Goal: Task Accomplishment & Management: Complete application form

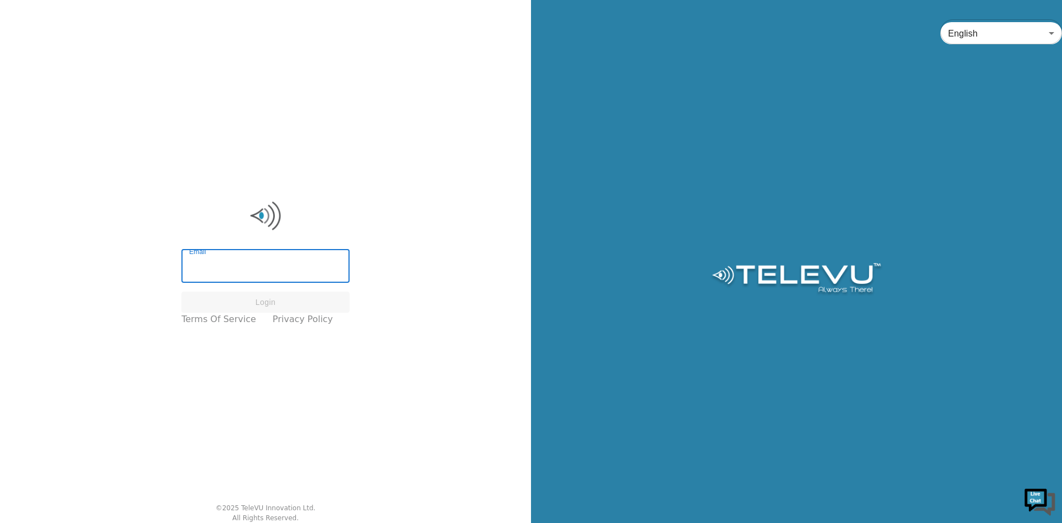
click at [221, 267] on input "Email" at bounding box center [265, 267] width 168 height 31
type input "[EMAIL_ADDRESS][DOMAIN_NAME]"
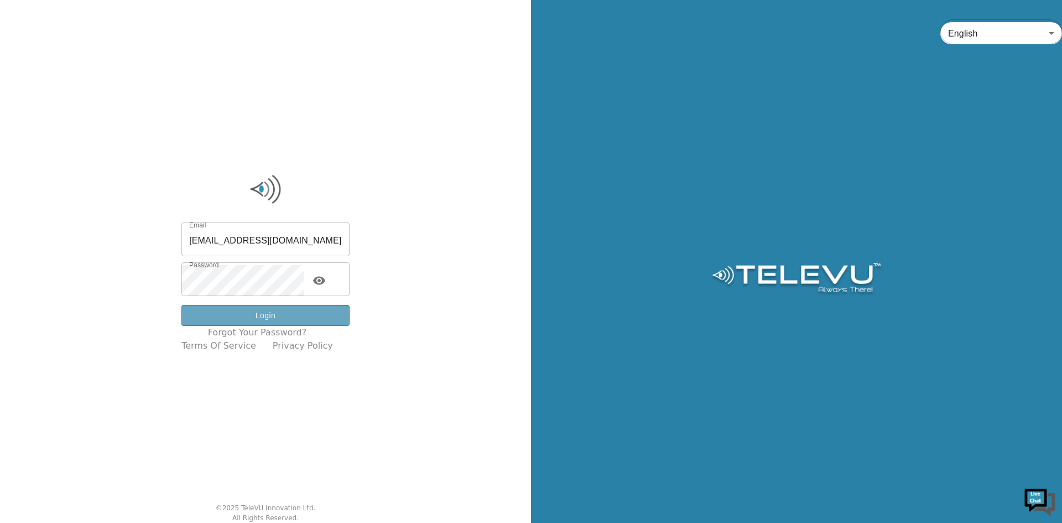
click at [286, 323] on button "Login" at bounding box center [265, 316] width 168 height 22
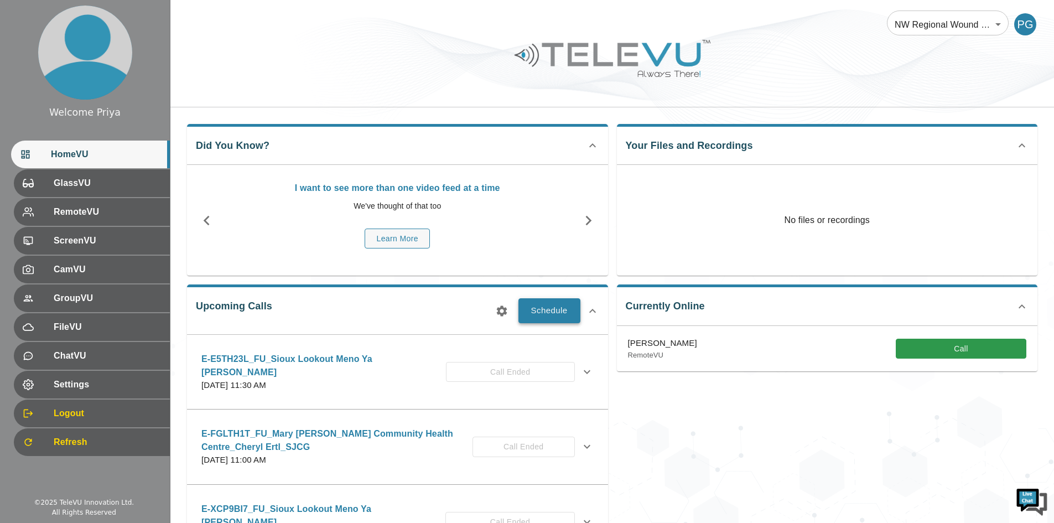
click at [541, 313] on button "Schedule" at bounding box center [549, 310] width 62 height 24
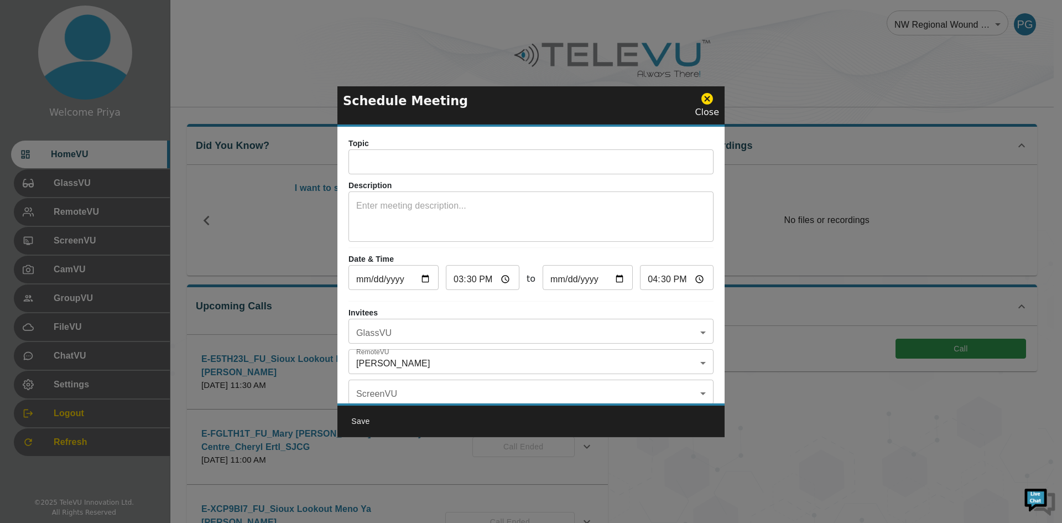
click at [424, 168] on input "text" at bounding box center [530, 163] width 365 height 22
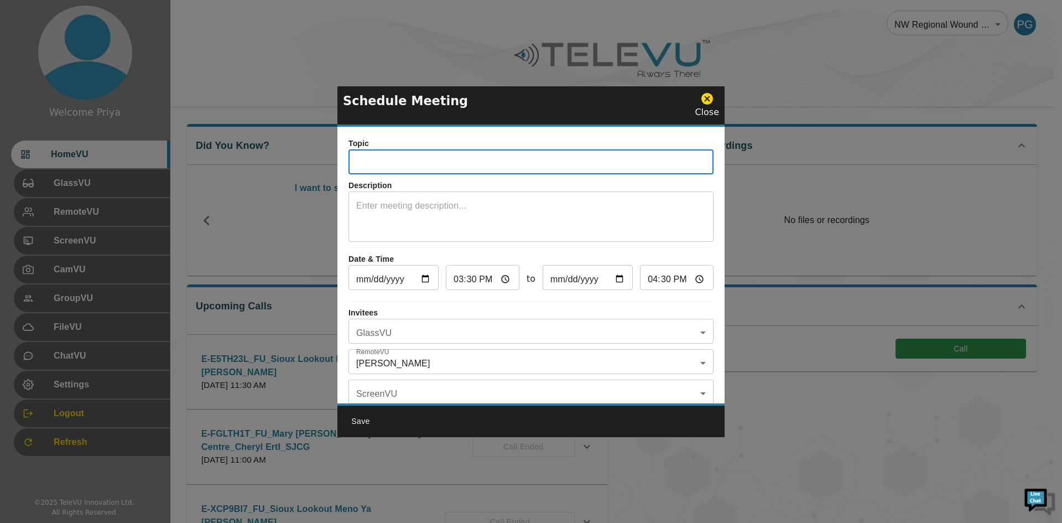
click at [383, 162] on input "text" at bounding box center [530, 163] width 365 height 22
paste input "E-42L6CVS"
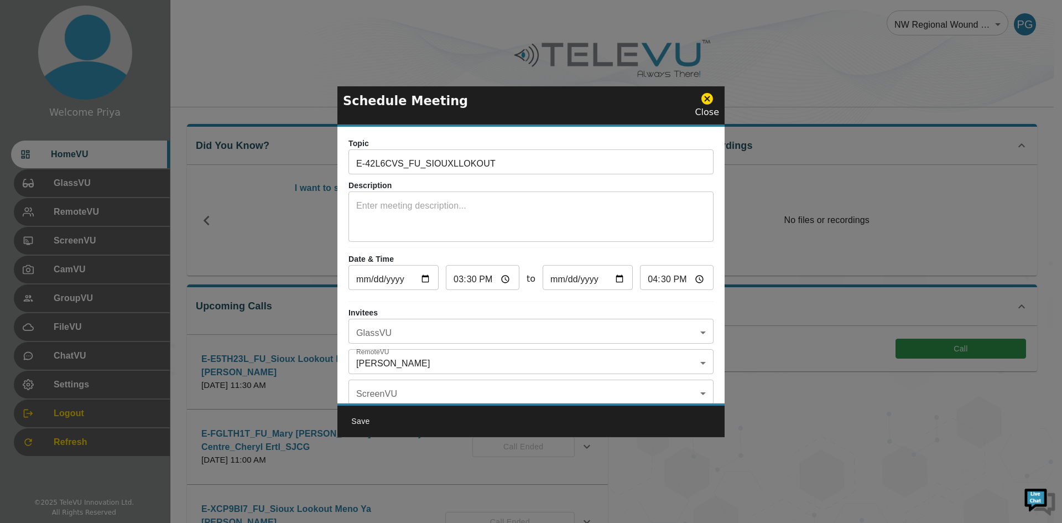
drag, startPoint x: 472, startPoint y: 110, endPoint x: 509, endPoint y: 93, distance: 40.9
click at [509, 93] on div "Schedule Meeting Close" at bounding box center [530, 106] width 387 height 41
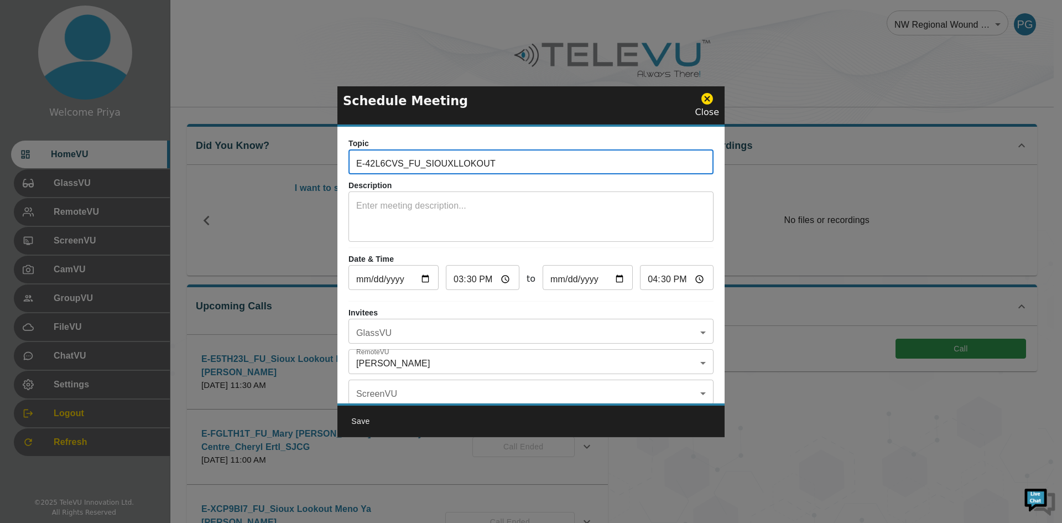
click at [513, 161] on input "E-42L6CVS_FU_SIOUXLLOKOUT" at bounding box center [530, 163] width 365 height 22
type input "E-42L6CVS_FU_SIOUXLLOKOUT-MenoYaWin_Elli_SJCG"
click at [496, 212] on textarea at bounding box center [531, 218] width 350 height 38
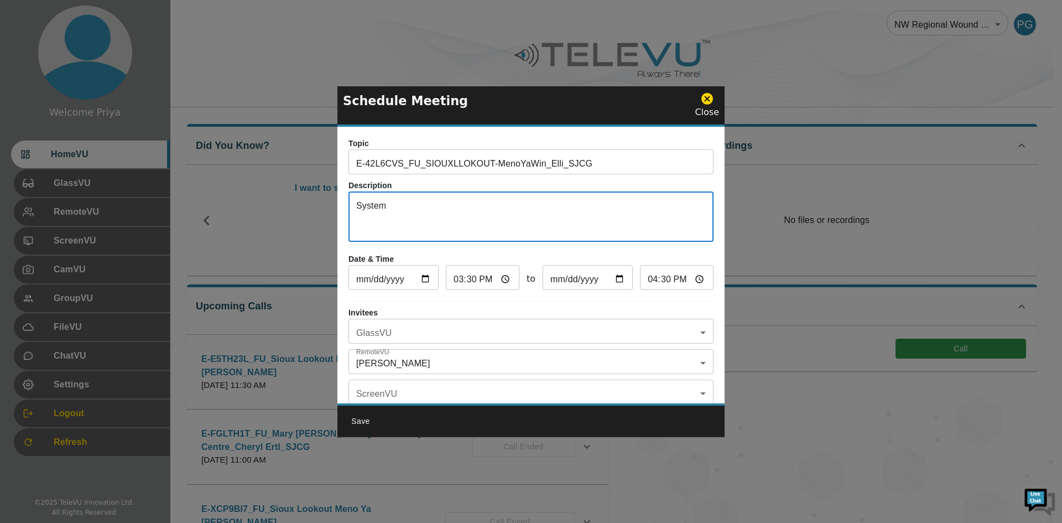
click at [430, 206] on textarea "System" at bounding box center [531, 218] width 350 height 38
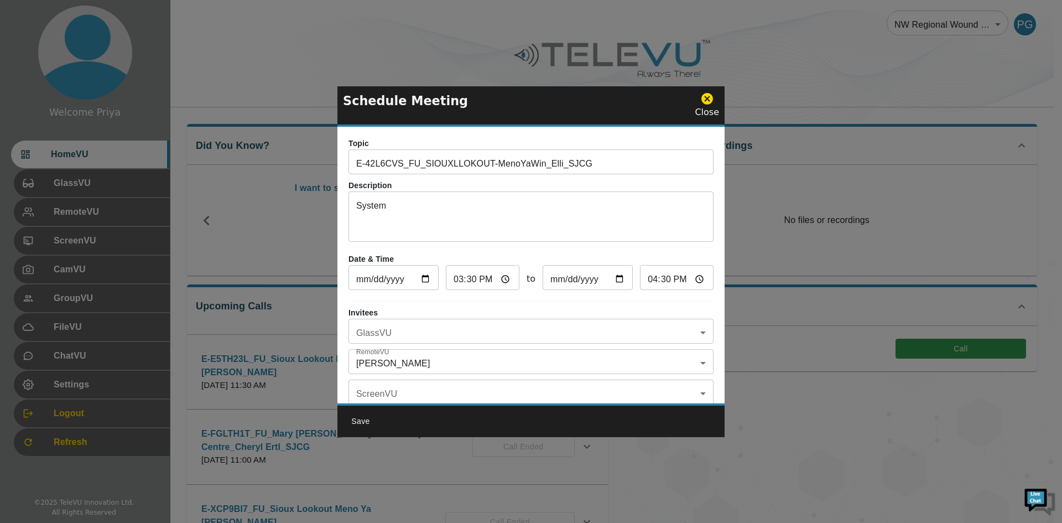
click at [404, 197] on div "System x ​" at bounding box center [530, 218] width 365 height 48
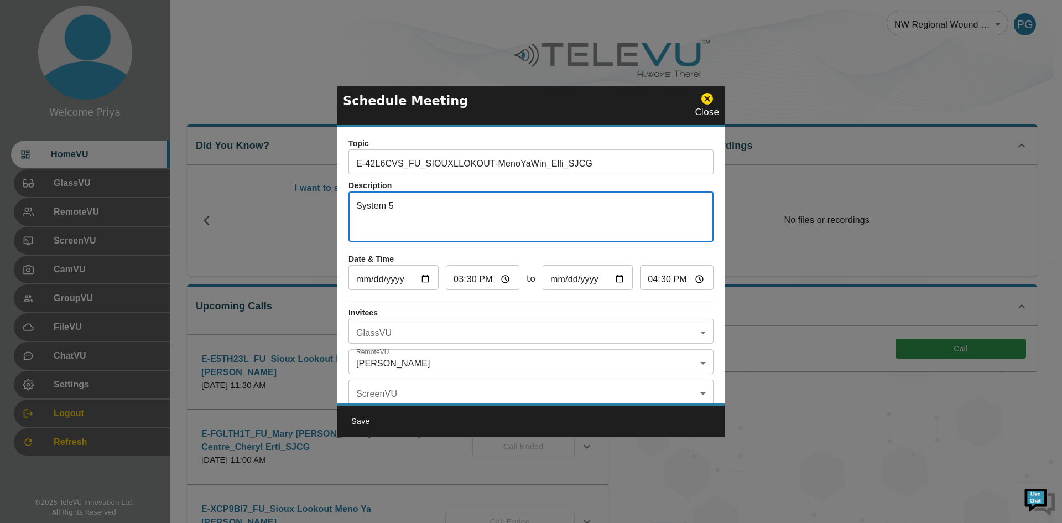
type textarea "System 5"
click at [429, 278] on input "[DATE]" at bounding box center [393, 279] width 90 height 22
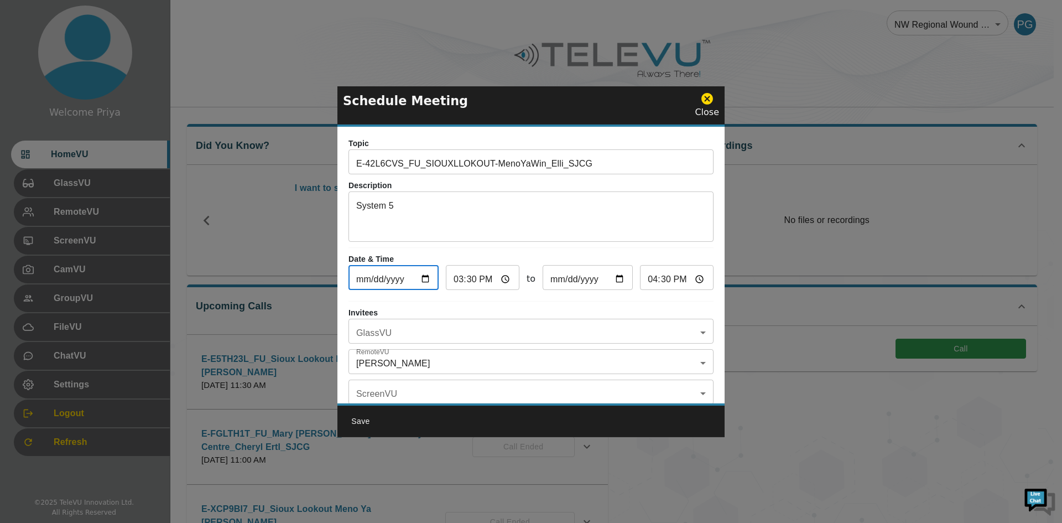
type input "[DATE]"
click at [501, 277] on input "15:30" at bounding box center [483, 279] width 74 height 22
type input "22:30"
type input "23:30"
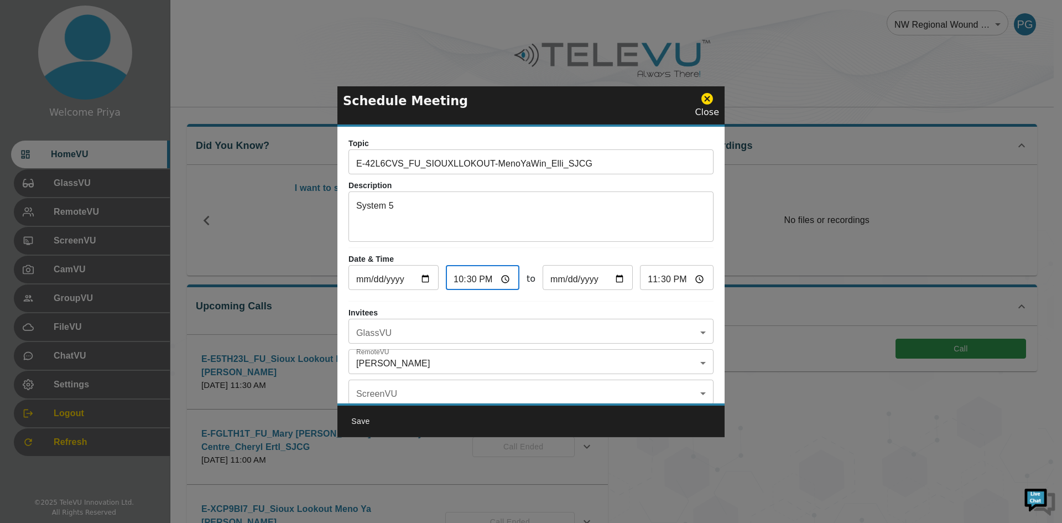
type input "10:30"
type input "11:30"
type input "10:30"
click at [633, 303] on div "Topic E-42L6CVS_FU_SIOUXLLOKOUT-MenoYaWin_Elli_SJCG ​ Description System 5 x ​ …" at bounding box center [530, 265] width 387 height 277
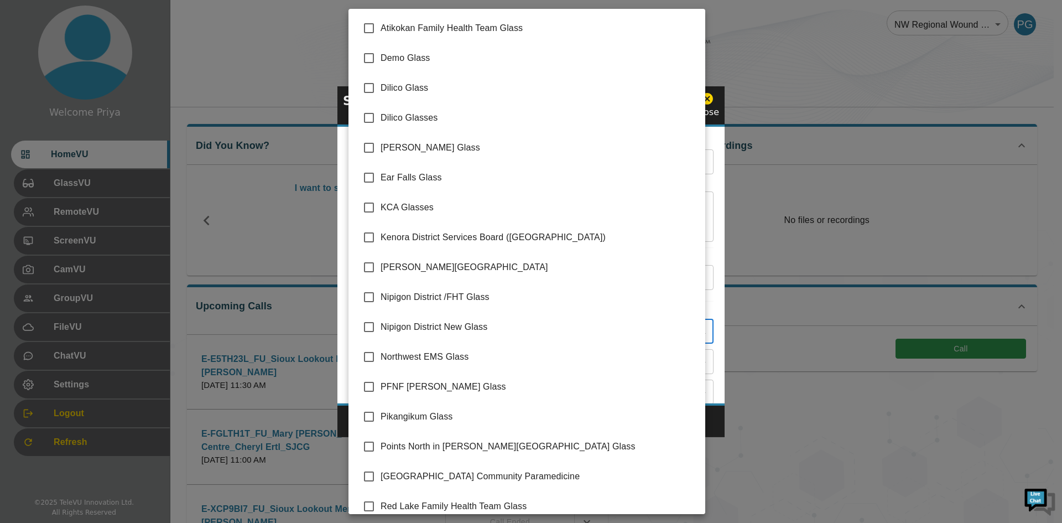
click at [414, 329] on body "Welcome Priya HomeVU GlassVU RemoteVU ScreenVU CamVU GroupVU FileVU ChatVU Sett…" at bounding box center [531, 359] width 1062 height 719
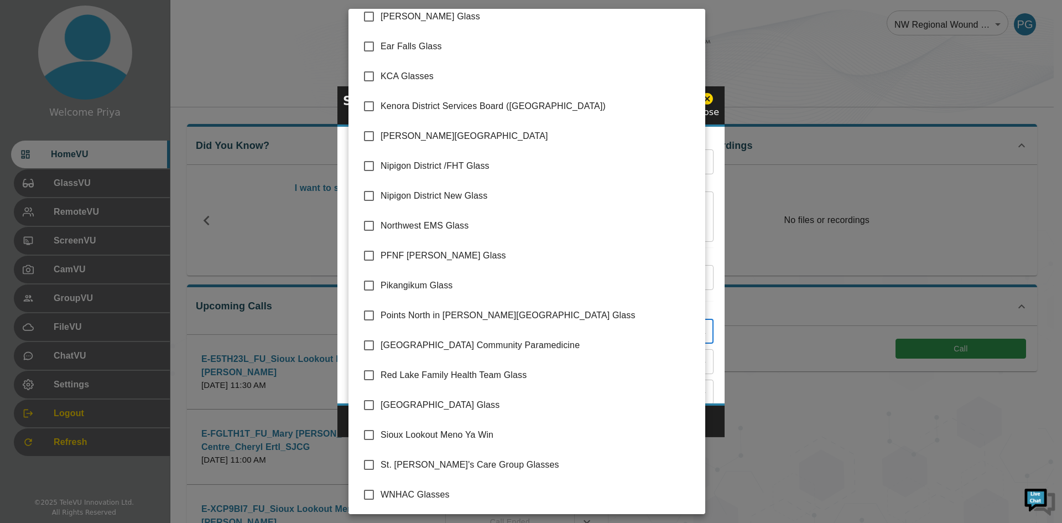
click at [365, 432] on input "checkbox" at bounding box center [368, 434] width 23 height 23
checkbox input "true"
type input "Sioux Lookout Meno Ya Win"
click at [711, 252] on div at bounding box center [531, 261] width 1062 height 523
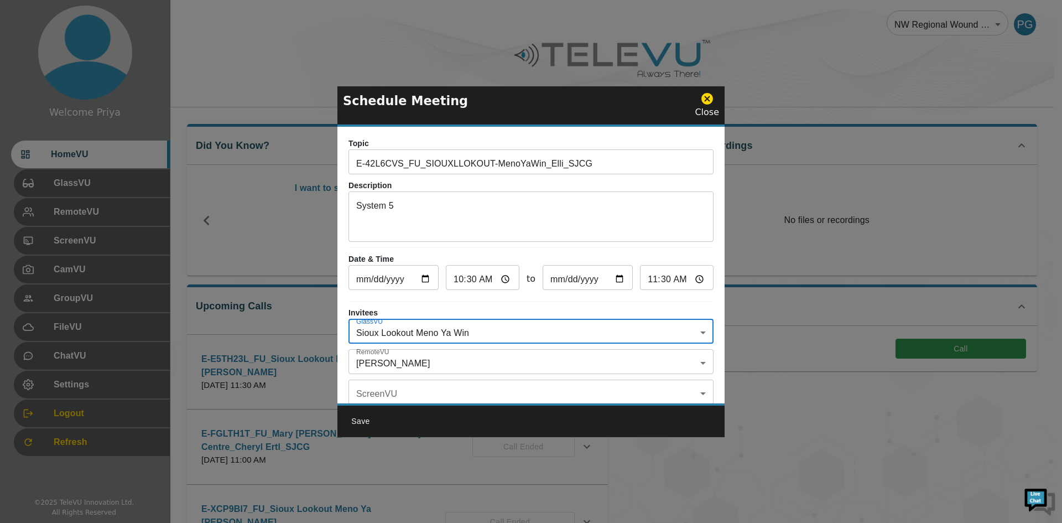
click at [431, 363] on body "Welcome Priya HomeVU GlassVU RemoteVU ScreenVU CamVU GroupVU FileVU ChatVU Sett…" at bounding box center [531, 359] width 1062 height 719
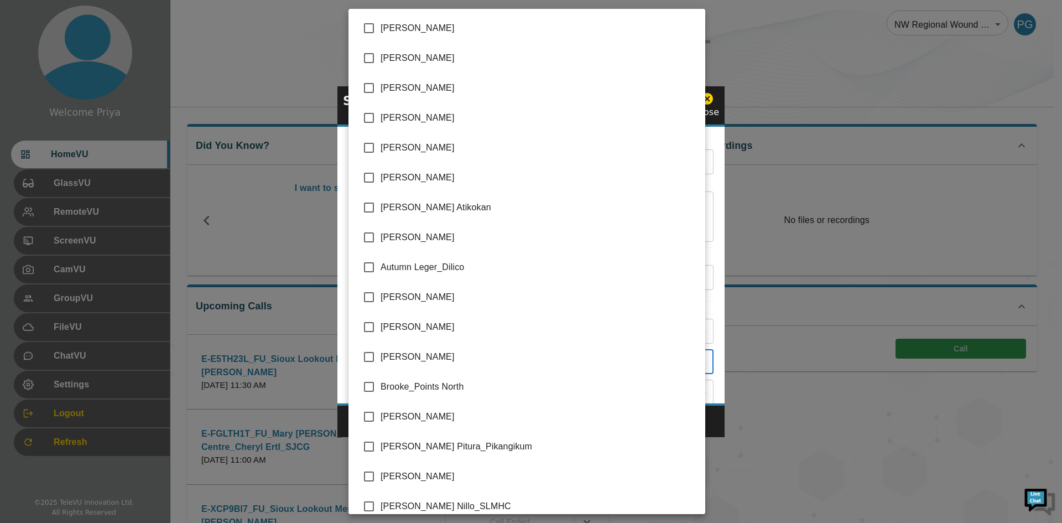
scroll to position [2217, 0]
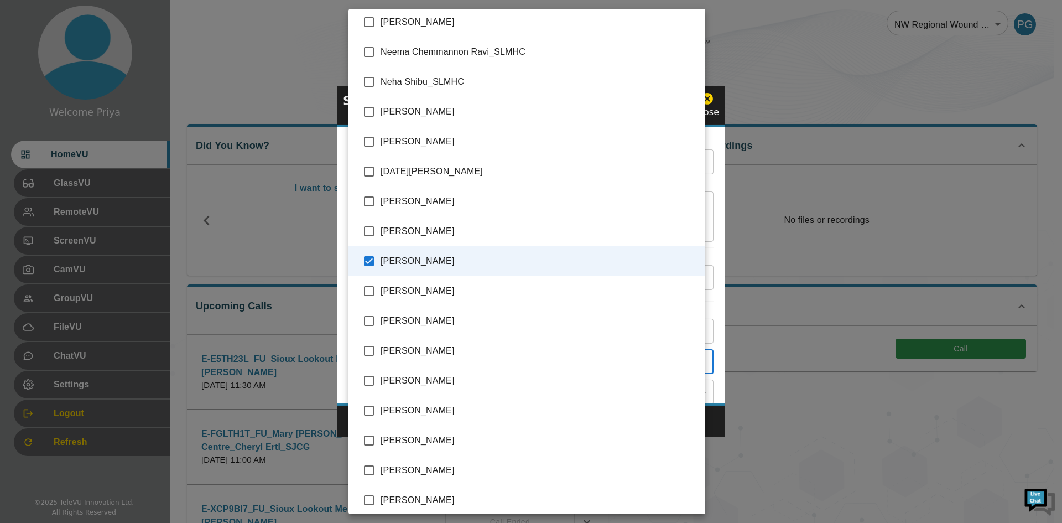
click at [367, 260] on input "checkbox" at bounding box center [368, 260] width 23 height 23
checkbox input "false"
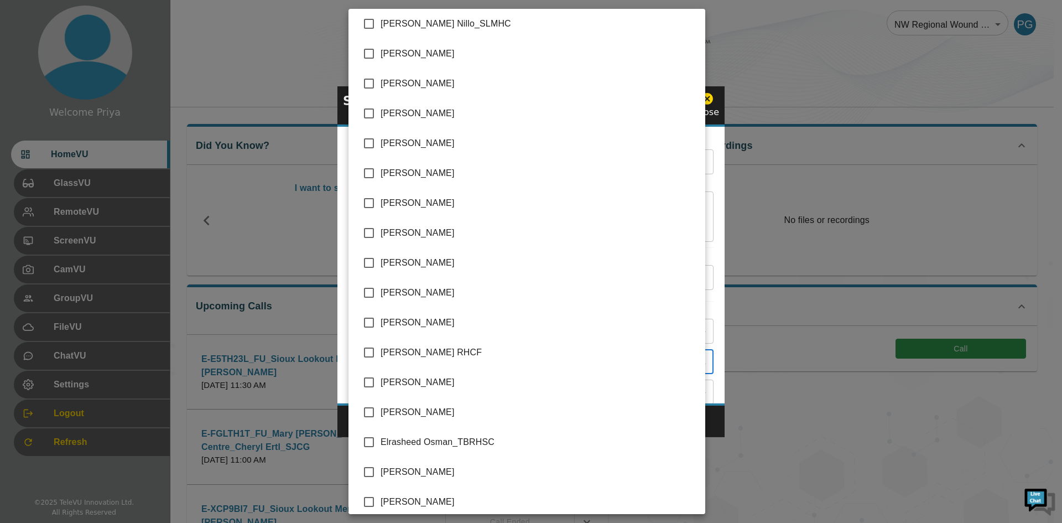
scroll to position [608, 0]
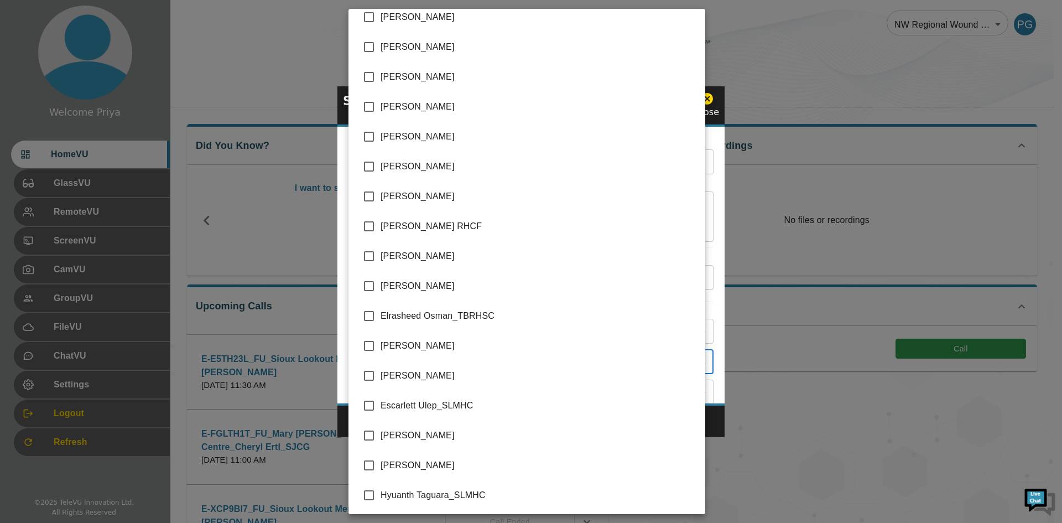
click at [368, 284] on input "checkbox" at bounding box center [368, 285] width 23 height 23
checkbox input "true"
type input "[PERSON_NAME]"
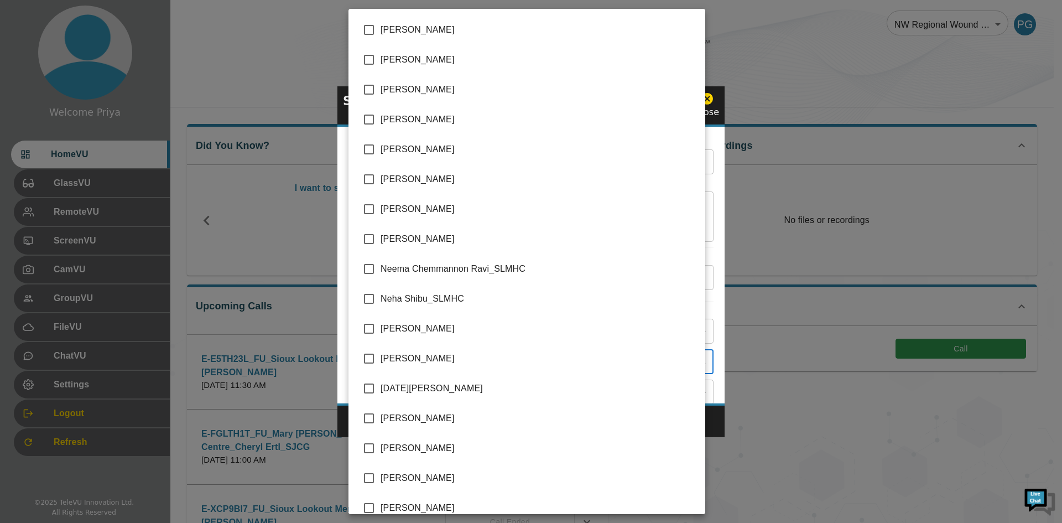
scroll to position [2102, 0]
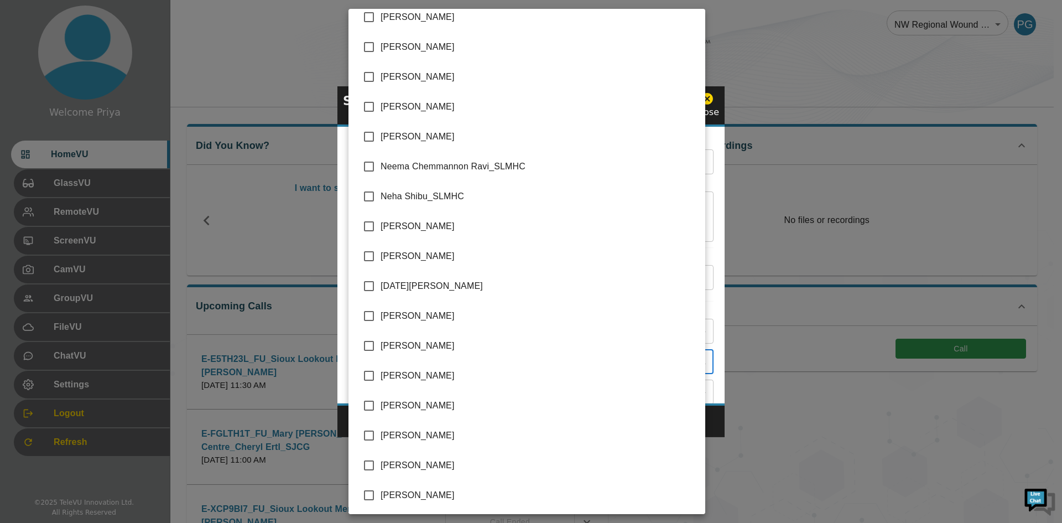
click at [371, 256] on input "checkbox" at bounding box center [368, 256] width 23 height 23
checkbox input "true"
type input "[PERSON_NAME],[PERSON_NAME]"
click at [710, 262] on div at bounding box center [531, 261] width 1062 height 523
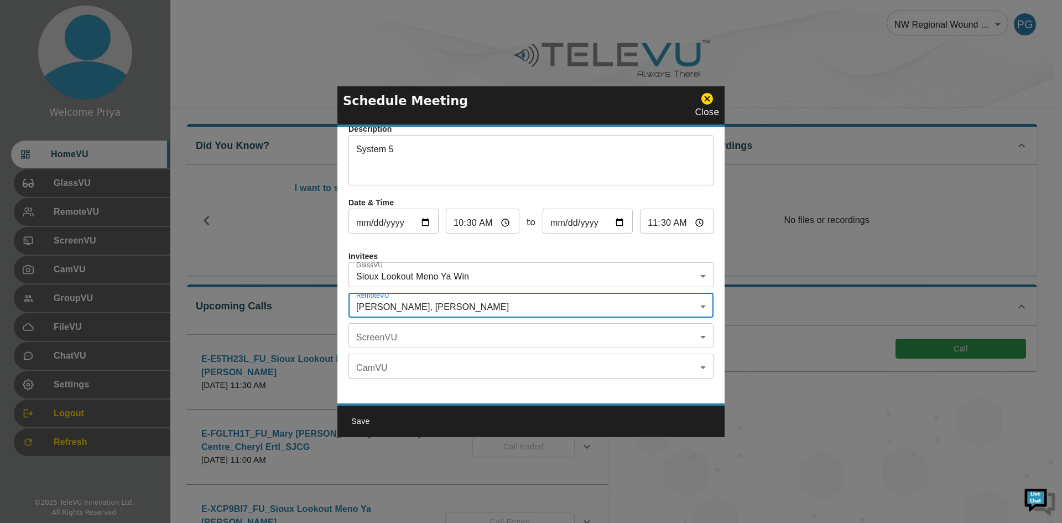
scroll to position [0, 0]
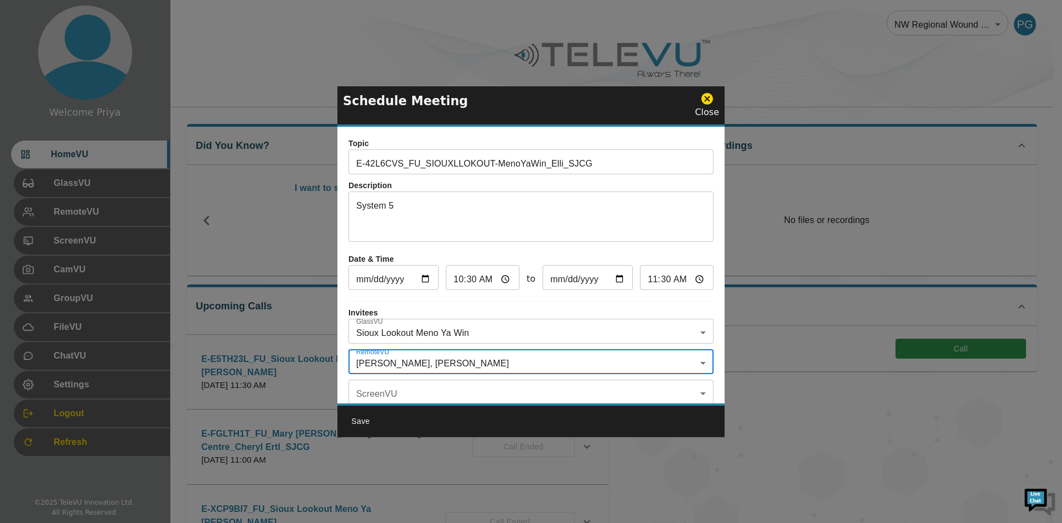
click at [356, 419] on button "Save" at bounding box center [360, 421] width 35 height 20
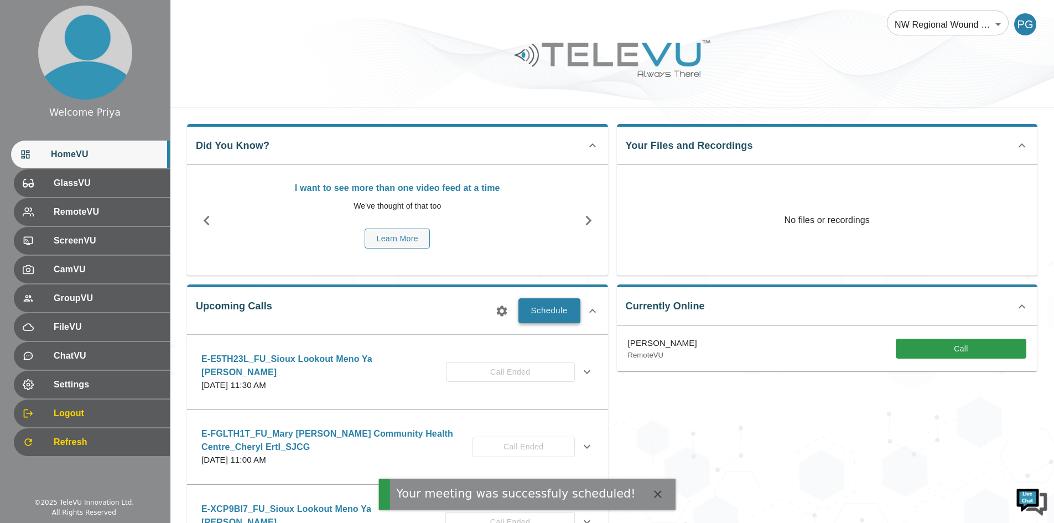
click at [553, 310] on button "Schedule" at bounding box center [549, 310] width 62 height 24
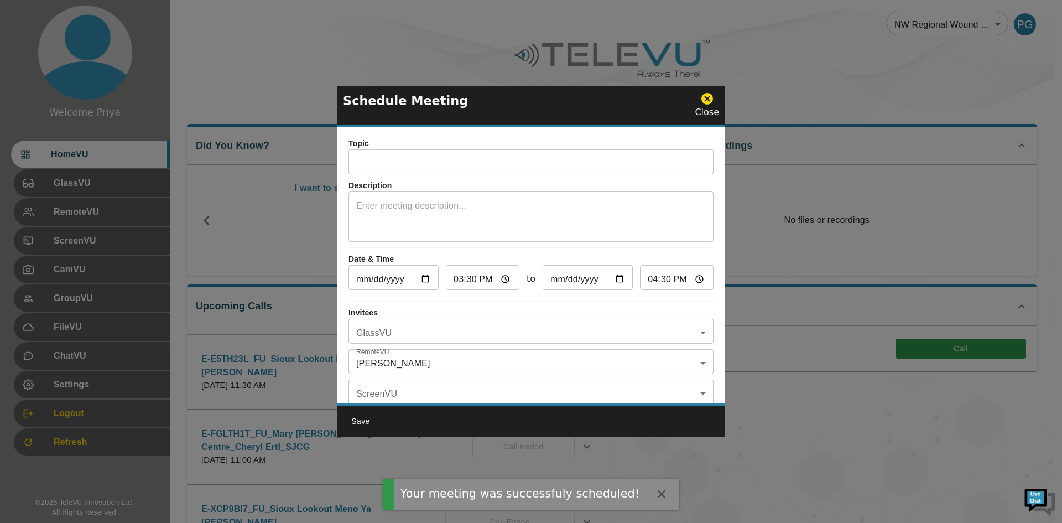
click at [708, 95] on icon at bounding box center [707, 99] width 12 height 12
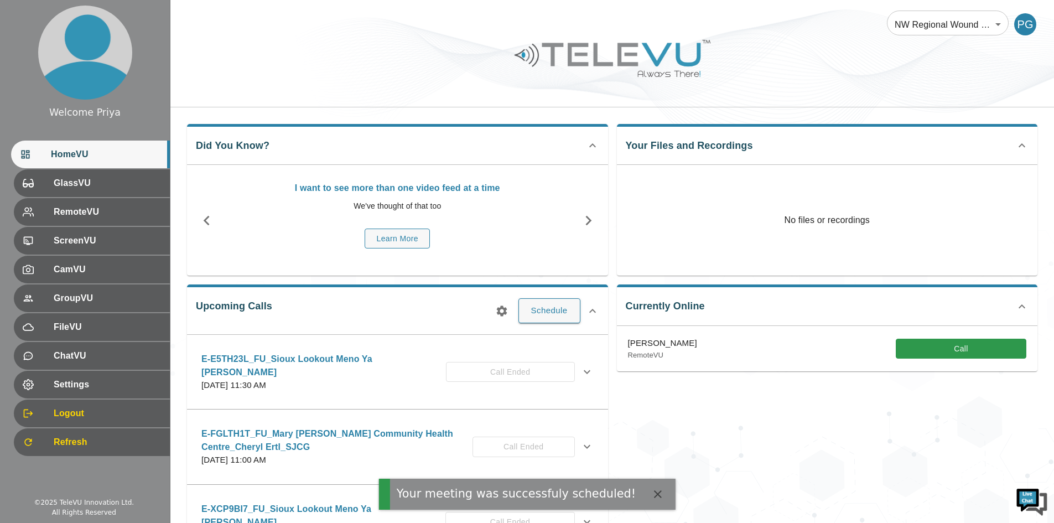
click at [505, 311] on icon "button" at bounding box center [501, 310] width 11 height 11
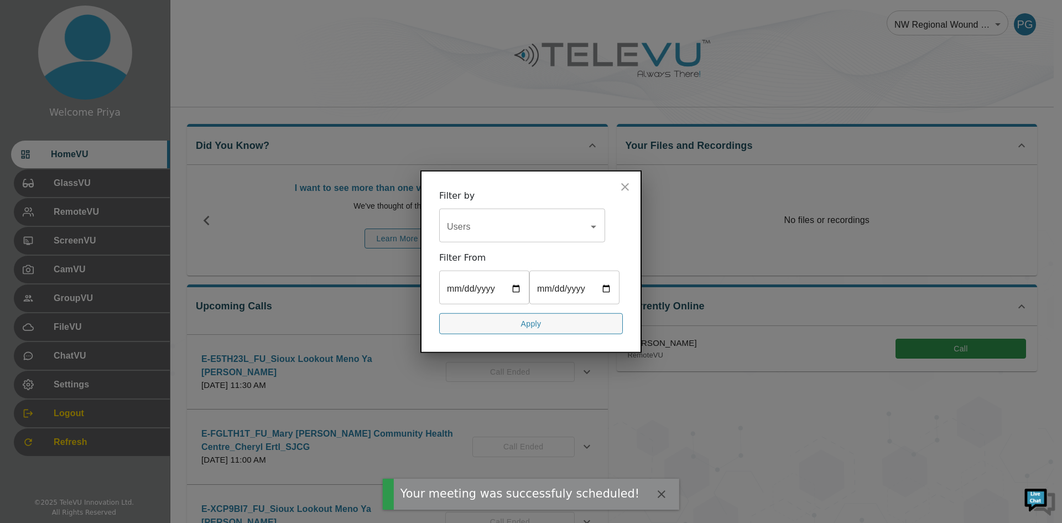
click at [485, 225] on input "Users" at bounding box center [513, 226] width 139 height 21
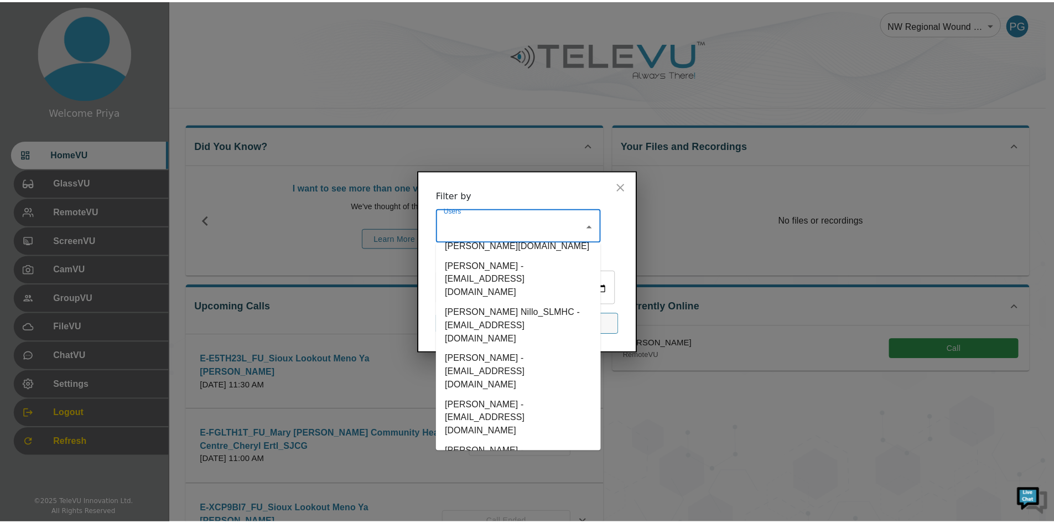
scroll to position [830, 0]
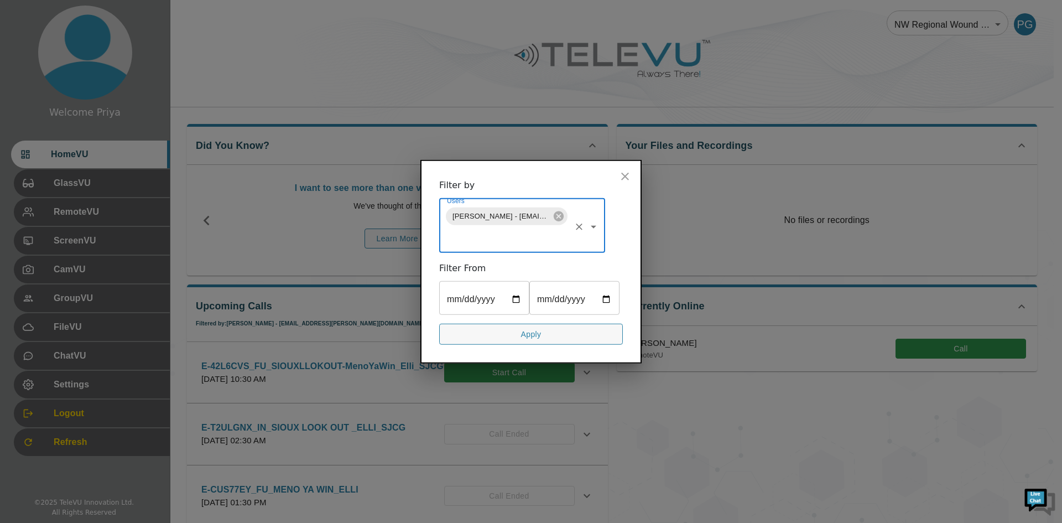
click at [498, 329] on button "Apply" at bounding box center [531, 334] width 184 height 22
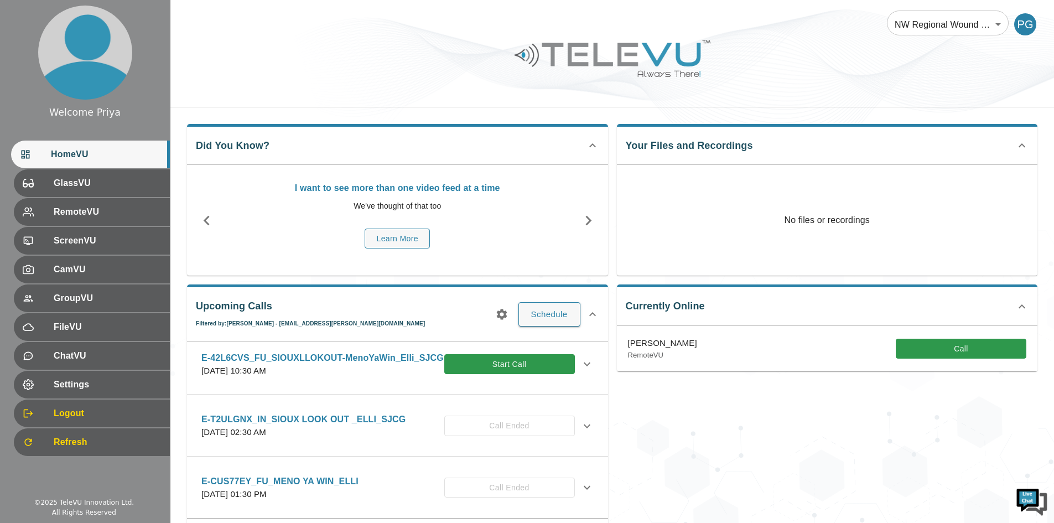
scroll to position [0, 0]
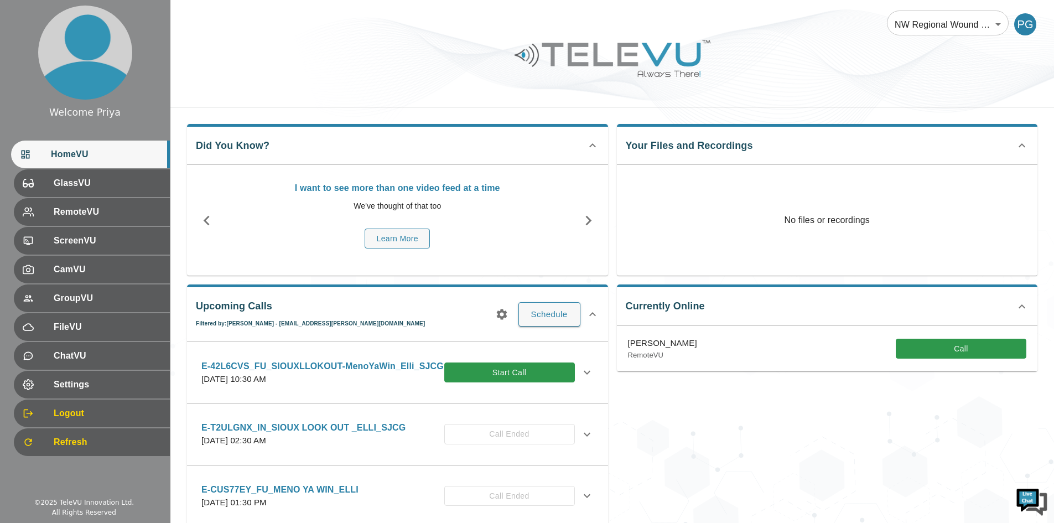
click at [584, 374] on icon at bounding box center [587, 373] width 7 height 4
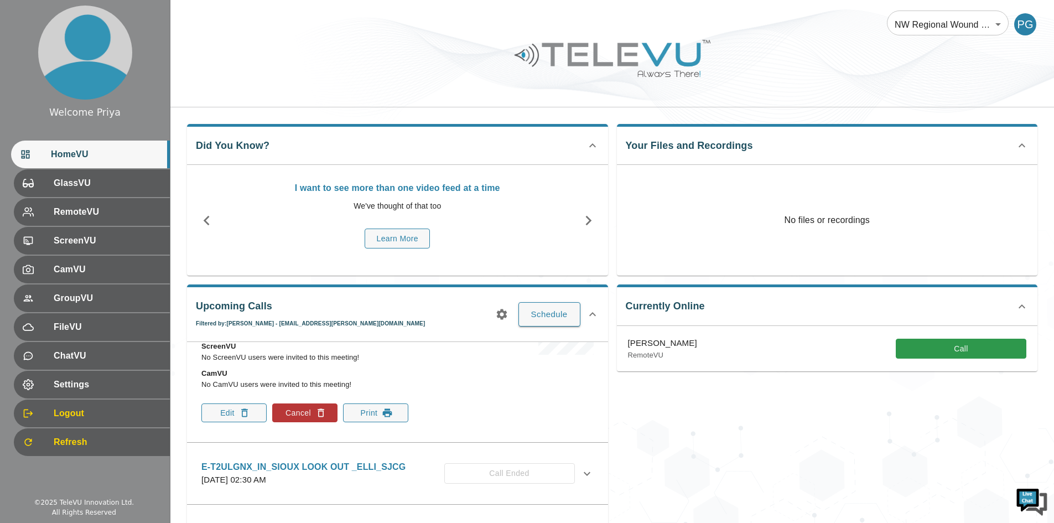
scroll to position [166, 0]
click at [356, 420] on button "Print" at bounding box center [375, 411] width 65 height 19
